Goal: Transaction & Acquisition: Purchase product/service

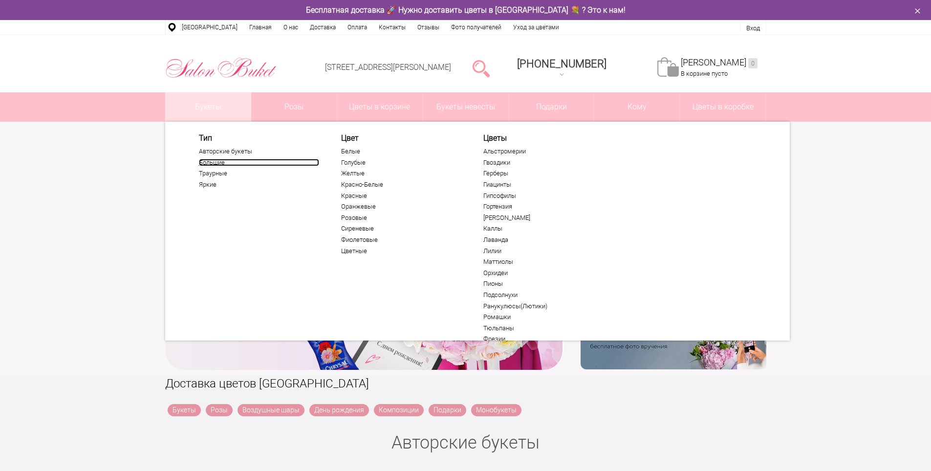
click at [225, 164] on link "Большие" at bounding box center [259, 163] width 120 height 8
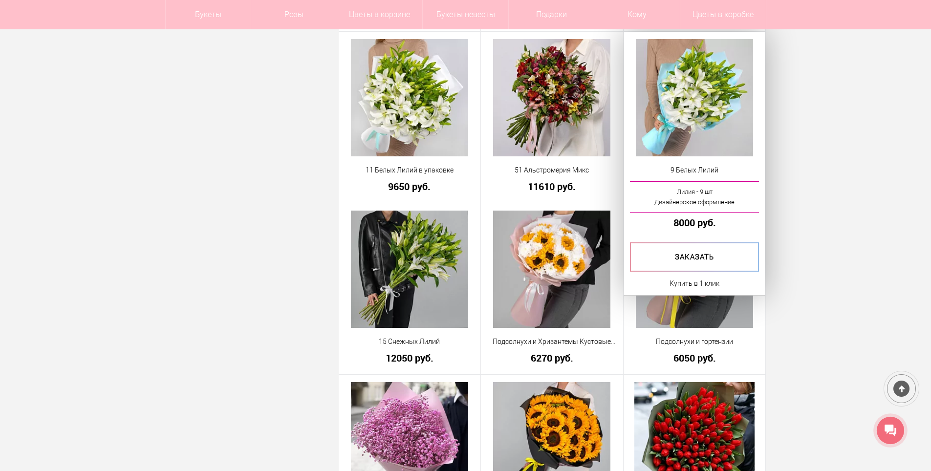
scroll to position [2396, 0]
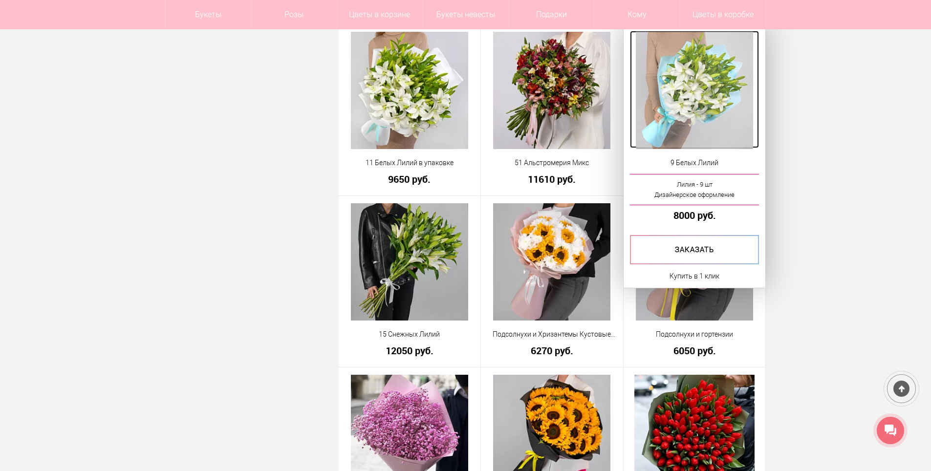
click at [699, 135] on img at bounding box center [694, 90] width 117 height 117
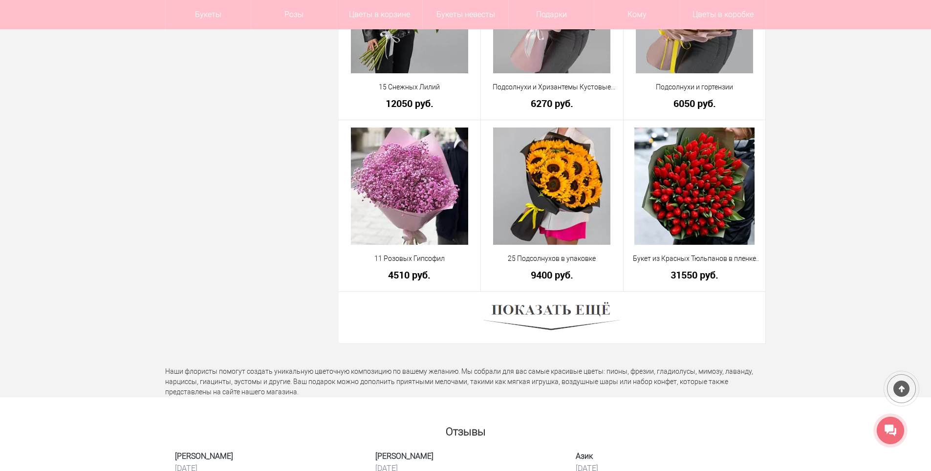
scroll to position [2669, 0]
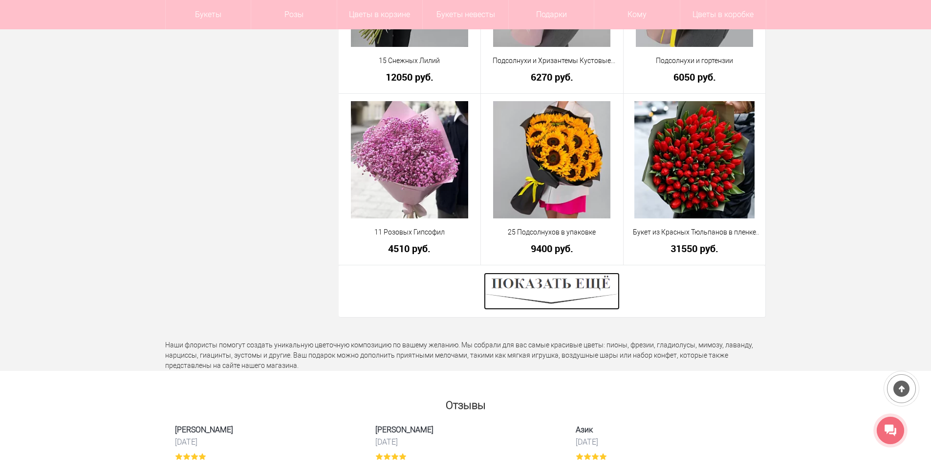
click at [569, 295] on img at bounding box center [552, 291] width 136 height 37
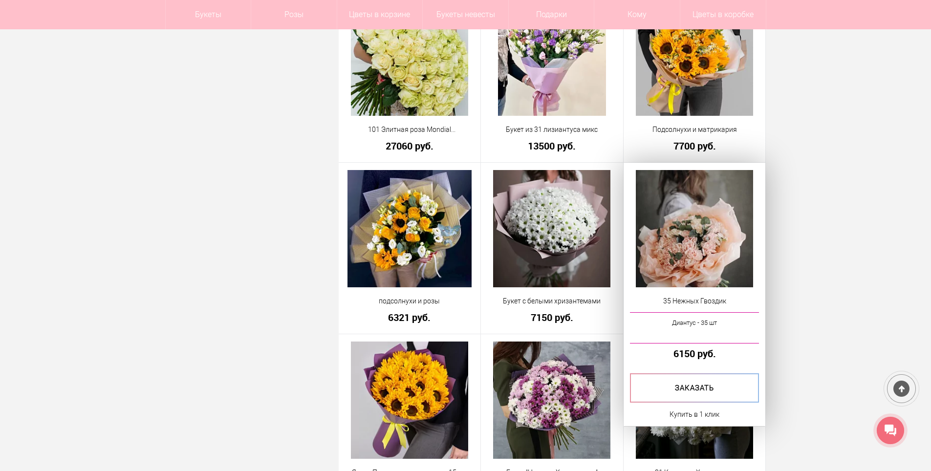
scroll to position [1007, 0]
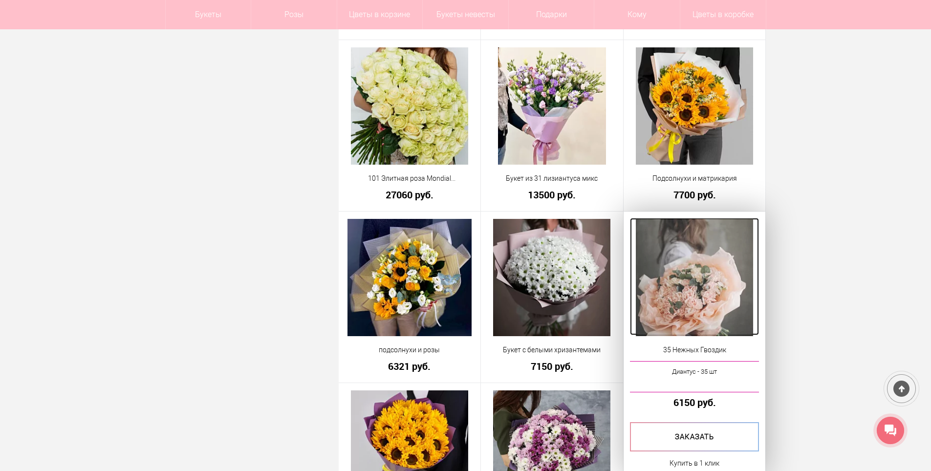
click at [699, 272] on img at bounding box center [694, 277] width 117 height 117
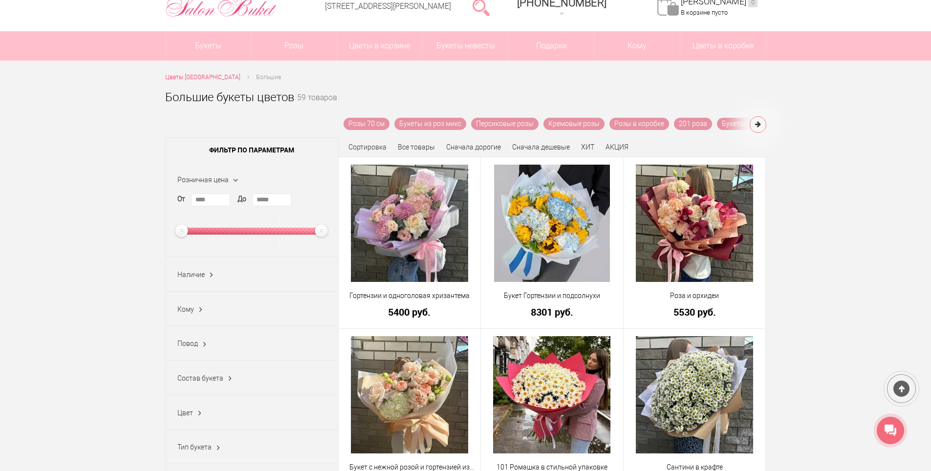
scroll to position [59, 0]
